Goal: Check status: Check status

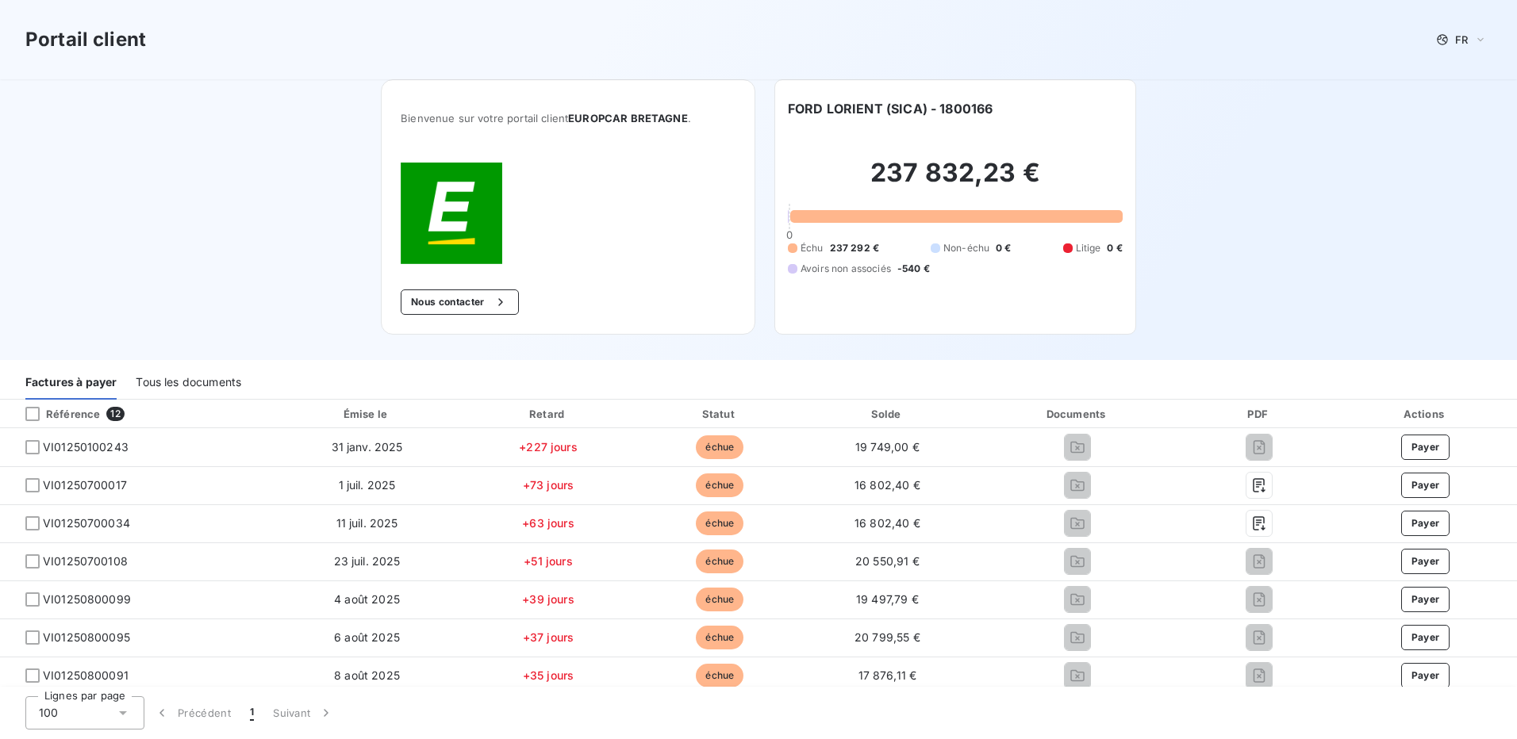
scroll to position [198, 0]
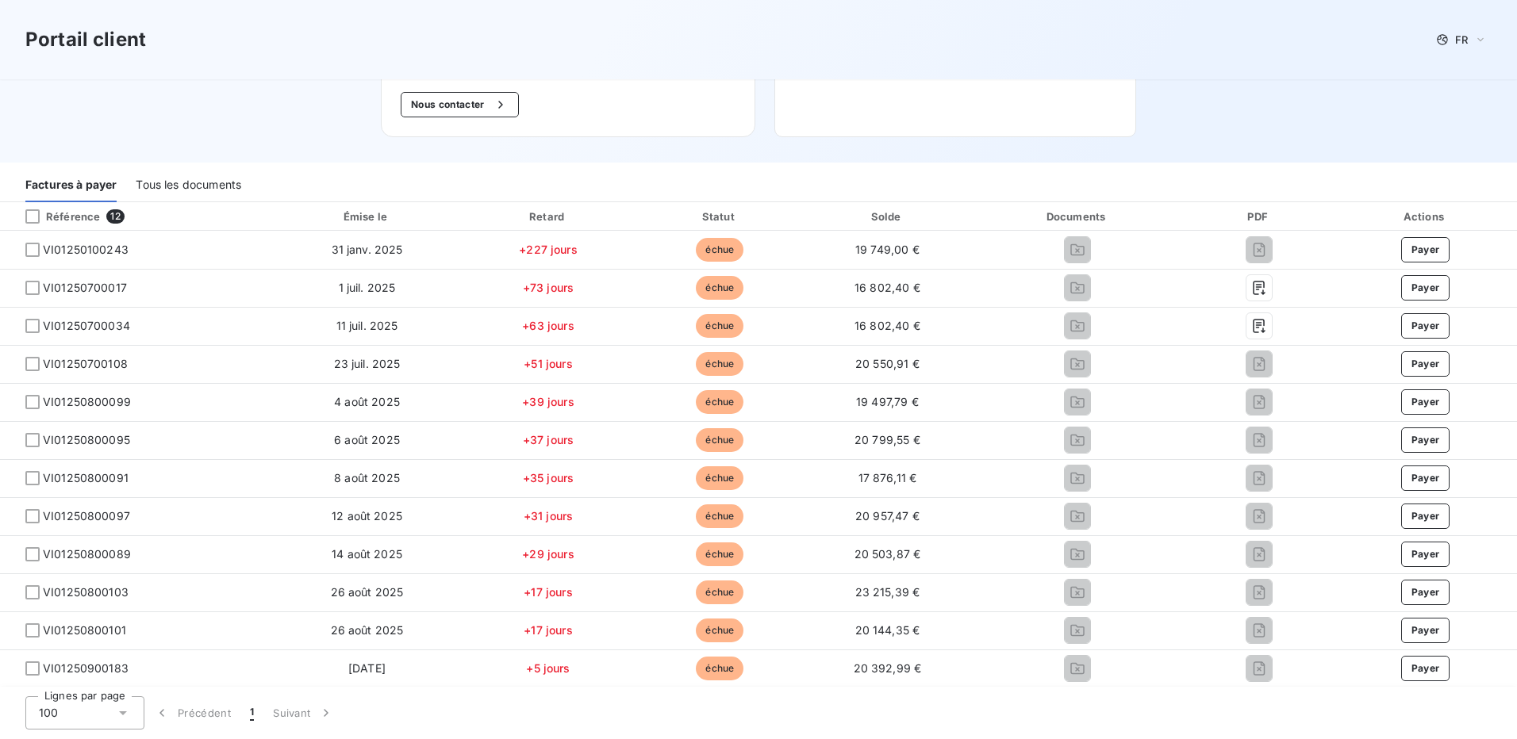
click at [124, 711] on icon at bounding box center [123, 713] width 16 height 16
click at [127, 712] on icon at bounding box center [123, 713] width 16 height 16
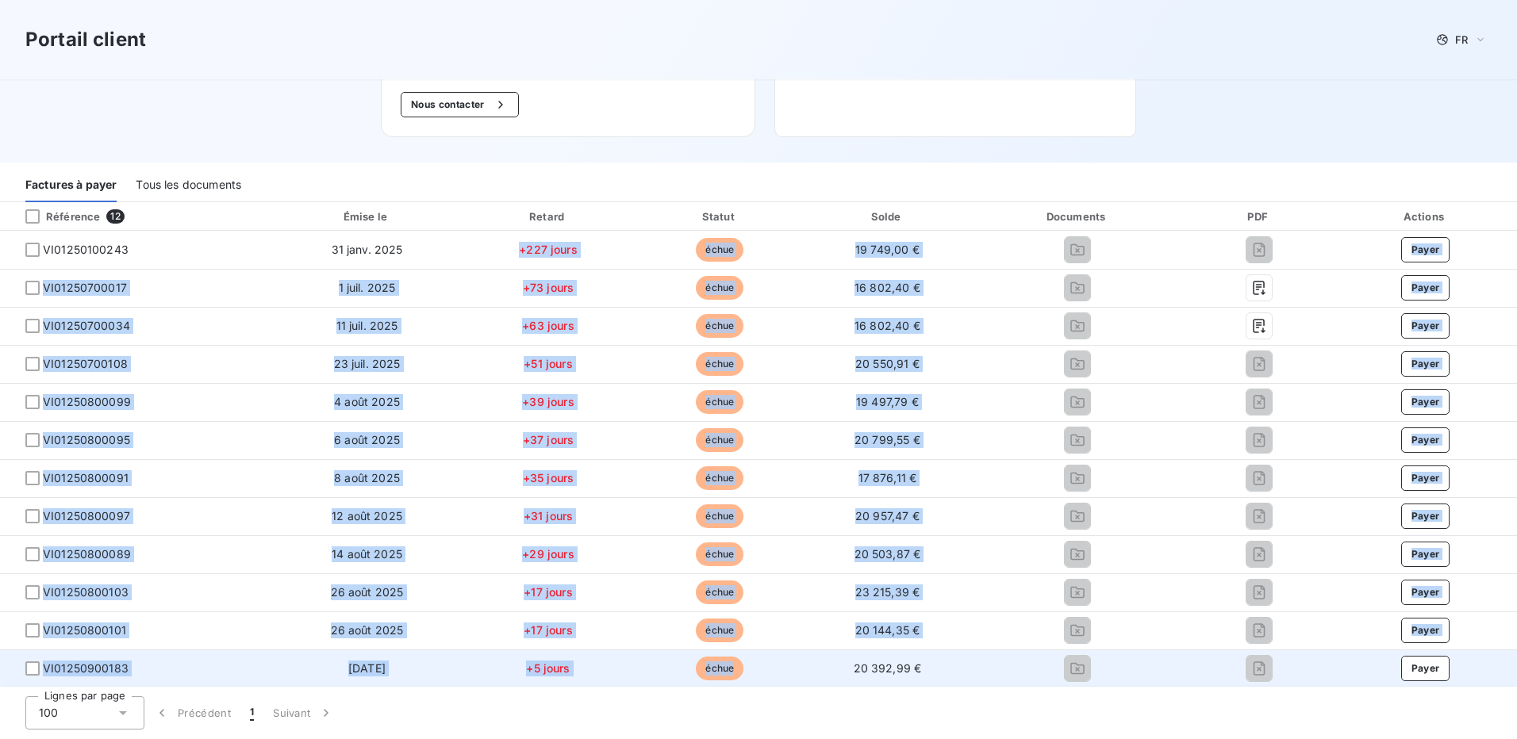
drag, startPoint x: 489, startPoint y: 240, endPoint x: 762, endPoint y: 662, distance: 502.6
click at [762, 662] on tbody "VI01250100243 31 janv. 2025 +227 jours échue 19 749,00 € Payer VI01250700017 1 …" at bounding box center [758, 459] width 1517 height 457
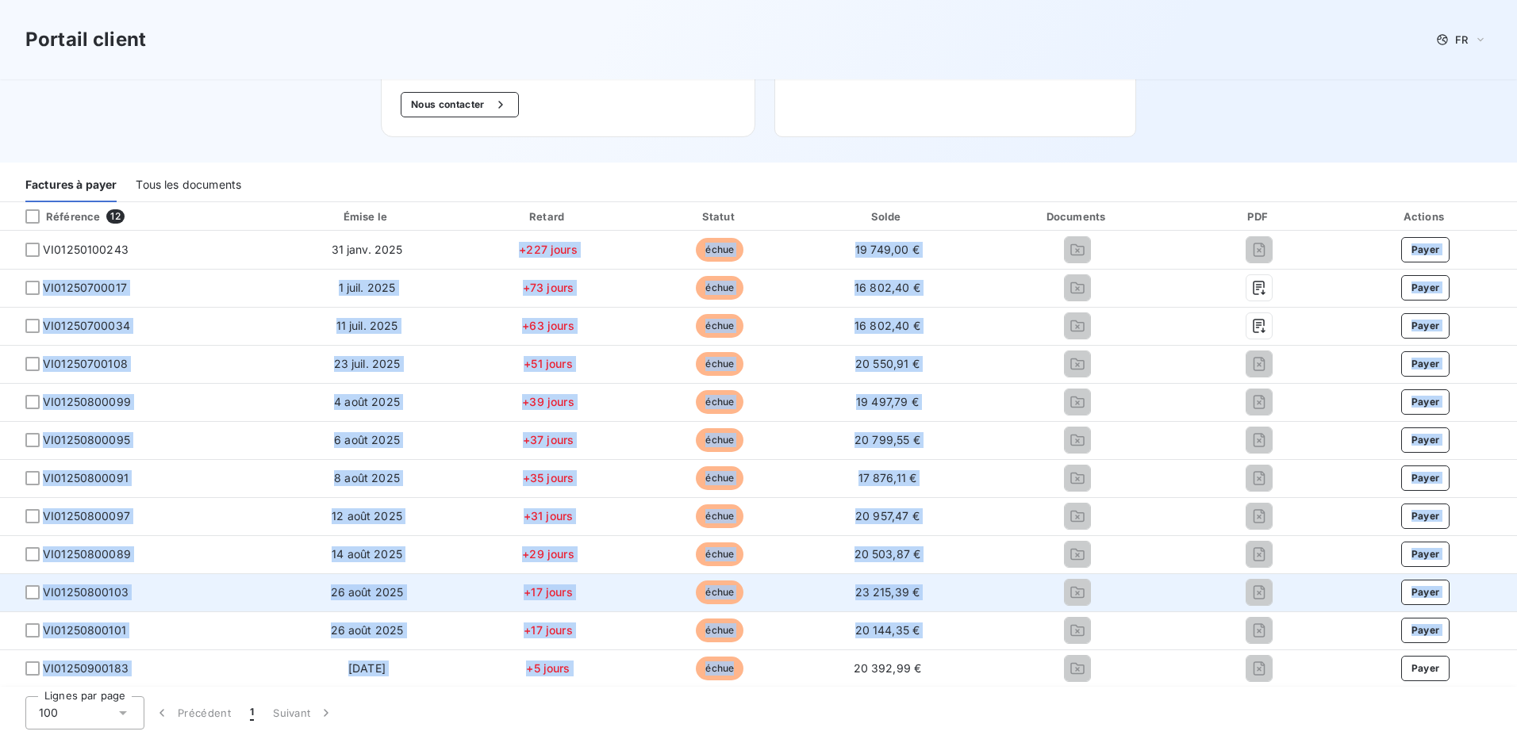
drag, startPoint x: 762, startPoint y: 662, endPoint x: 773, endPoint y: 611, distance: 52.7
click at [773, 611] on td "échue" at bounding box center [720, 593] width 170 height 38
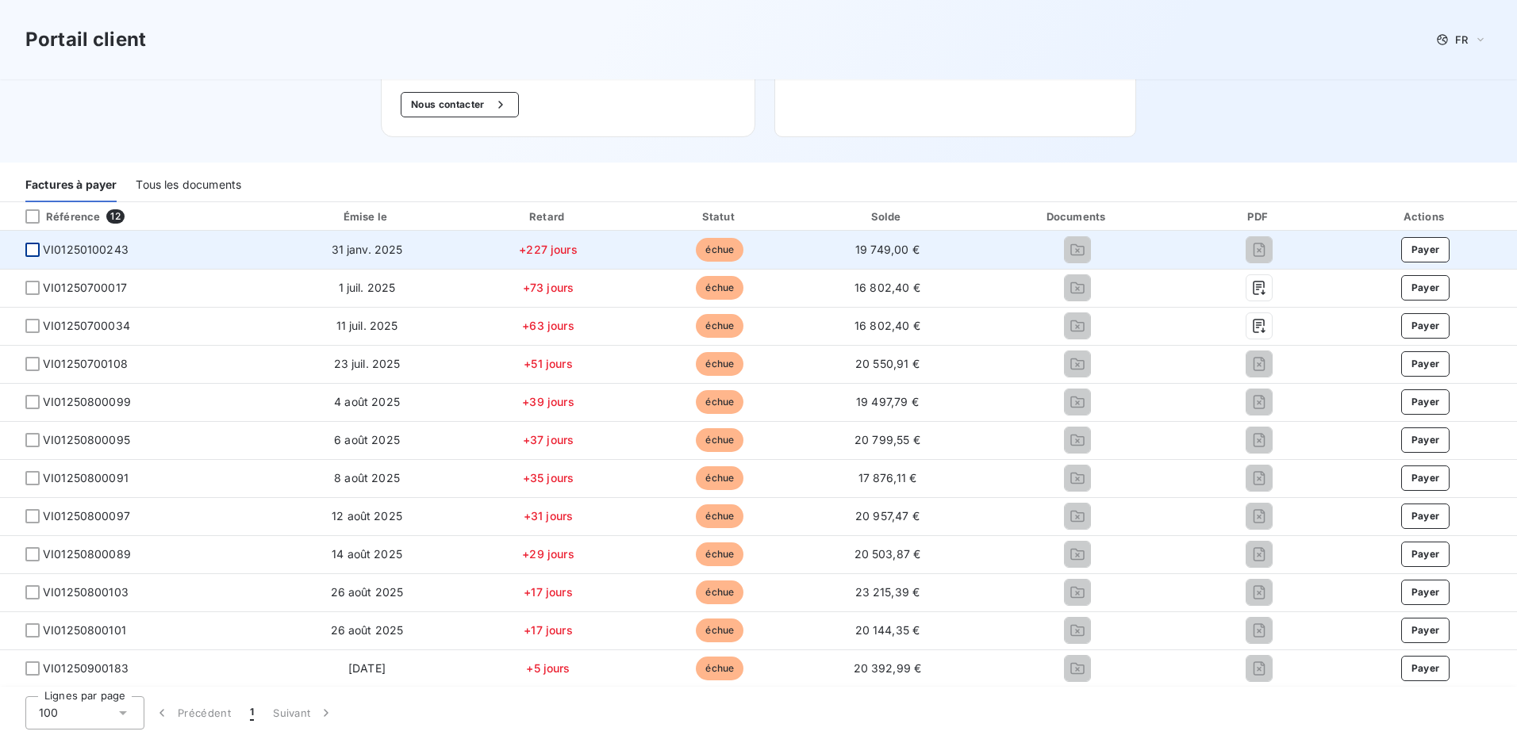
click at [25, 252] on div at bounding box center [32, 250] width 14 height 14
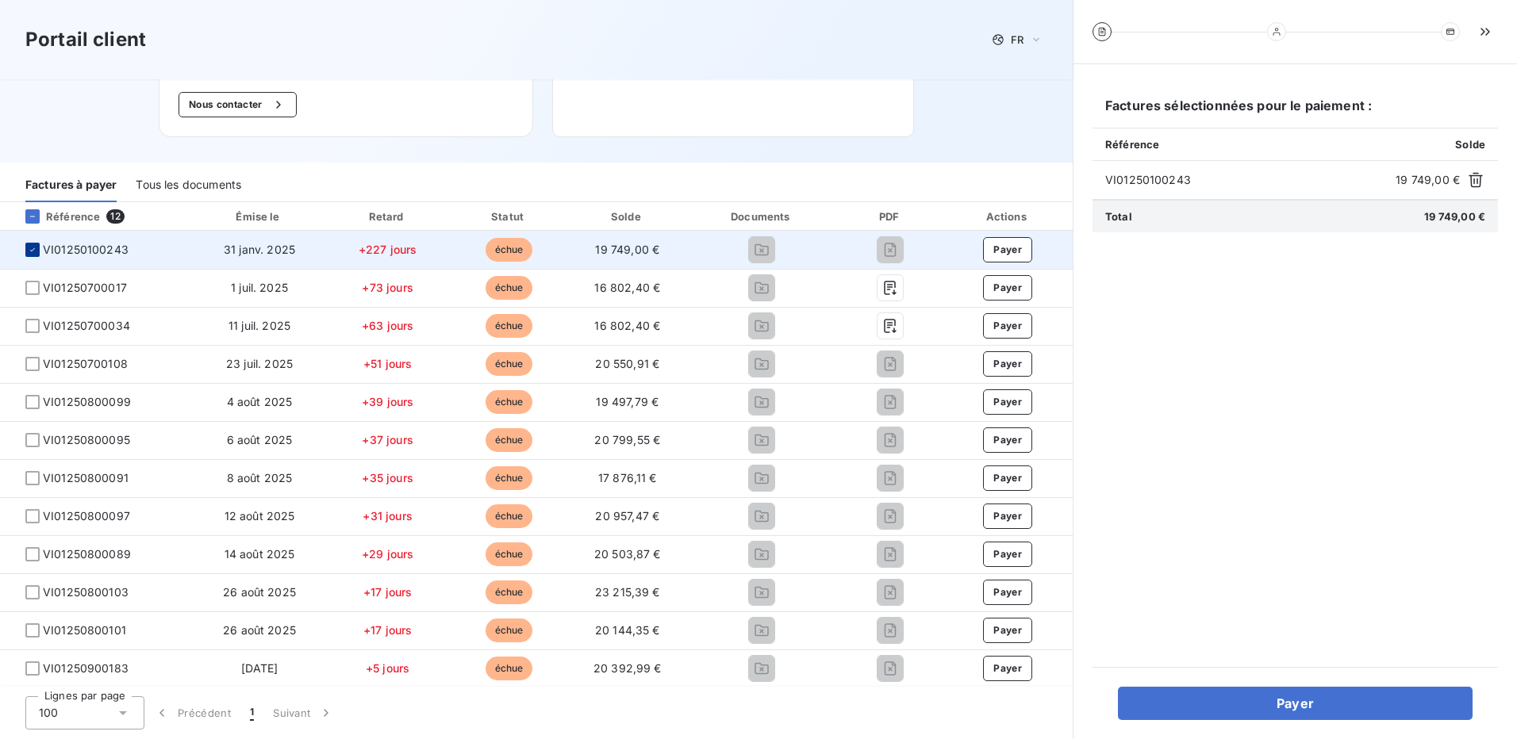
click at [30, 248] on icon at bounding box center [33, 250] width 10 height 10
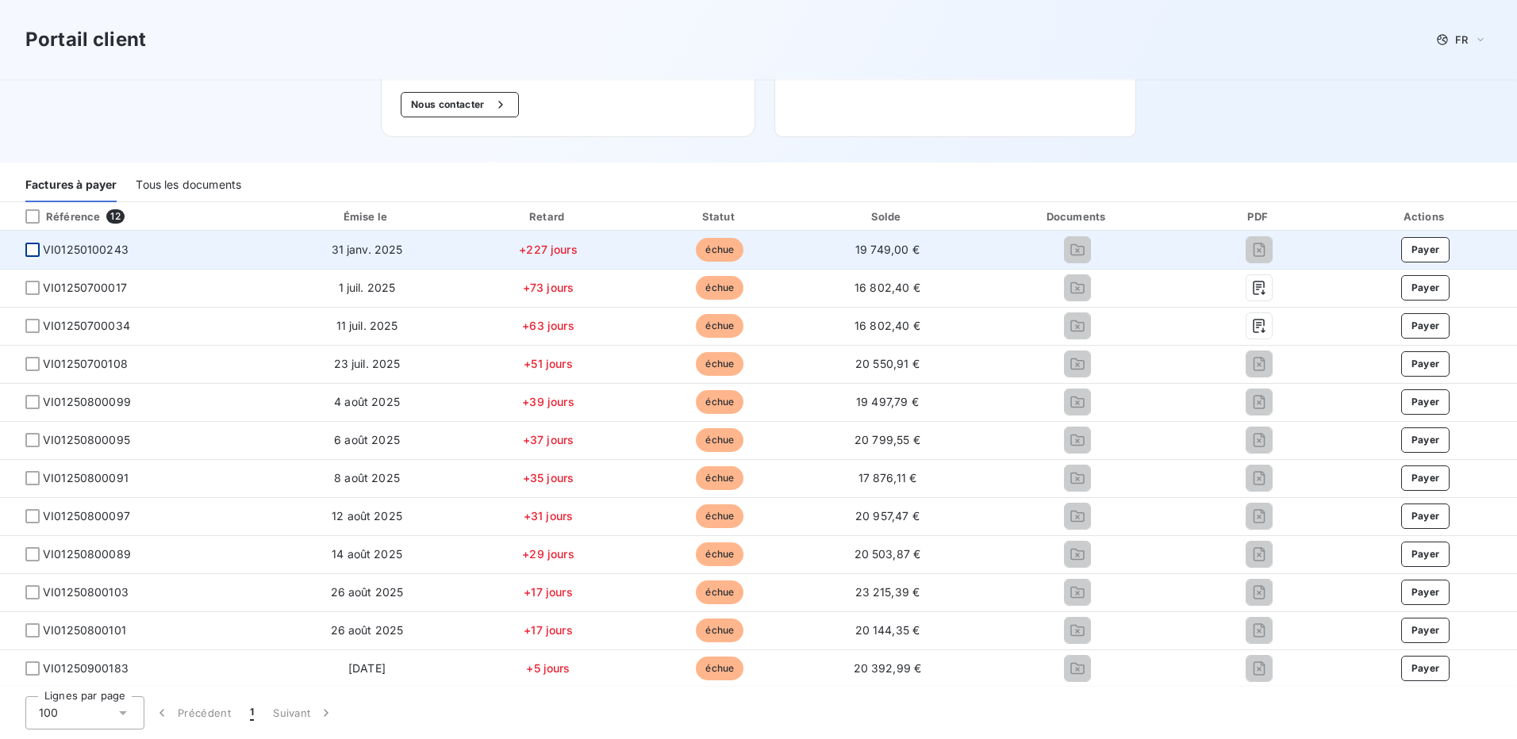
click at [166, 191] on div "Tous les documents" at bounding box center [189, 185] width 106 height 33
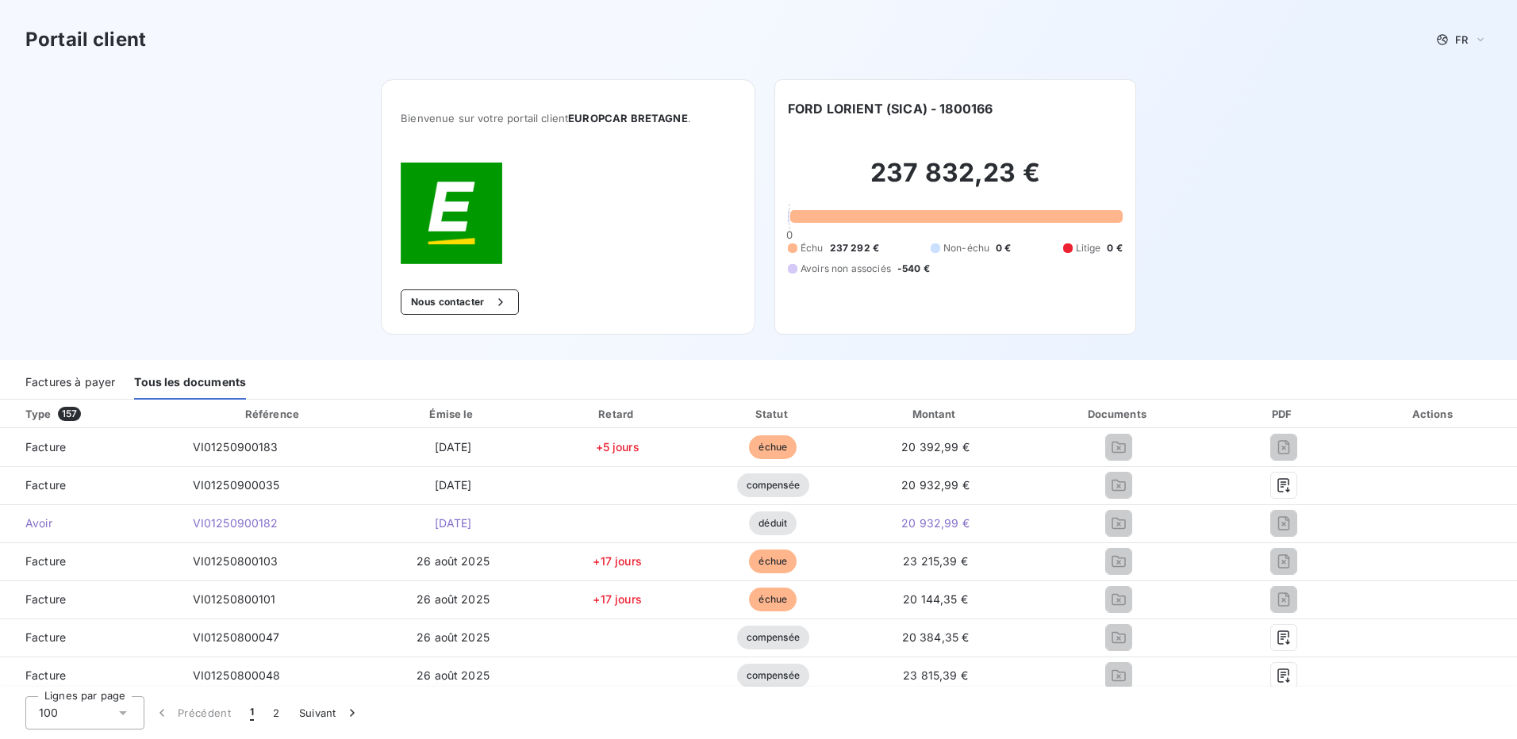
click at [101, 388] on div "Factures à payer" at bounding box center [70, 382] width 90 height 33
